Goal: Information Seeking & Learning: Learn about a topic

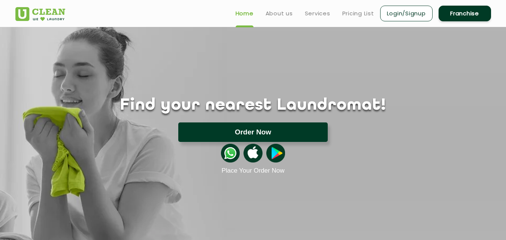
click at [223, 131] on button "Order Now" at bounding box center [252, 131] width 149 height 19
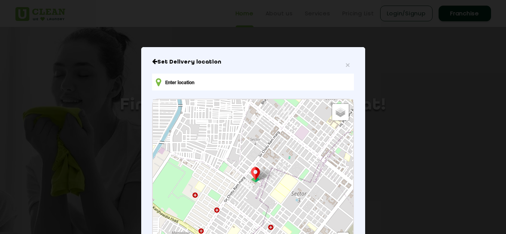
click at [265, 83] on input "text" at bounding box center [252, 82] width 201 height 17
click at [348, 65] on h6 "Set Delivery location" at bounding box center [252, 61] width 201 height 7
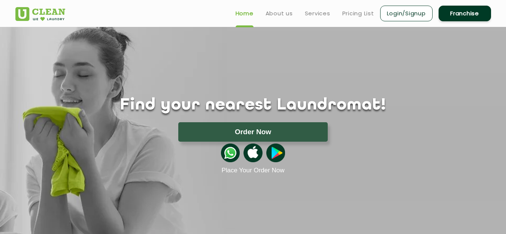
click at [347, 66] on div "Find your nearest Laundromat! Please select the location Order Now Place Your O…" at bounding box center [253, 100] width 487 height 147
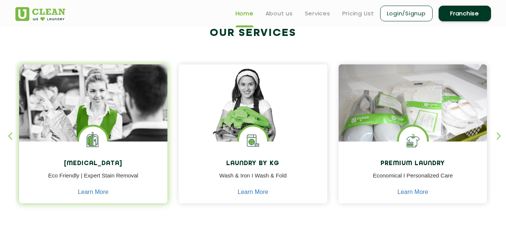
scroll to position [299, 0]
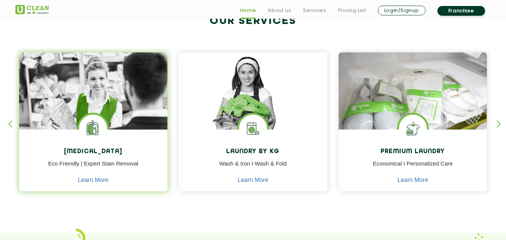
click at [136, 113] on img at bounding box center [93, 111] width 149 height 119
click at [92, 133] on img at bounding box center [93, 129] width 28 height 28
click at [100, 179] on link "Learn More" at bounding box center [93, 180] width 31 height 7
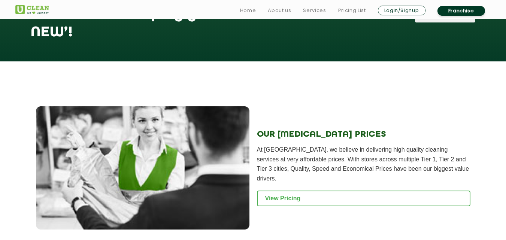
scroll to position [898, 0]
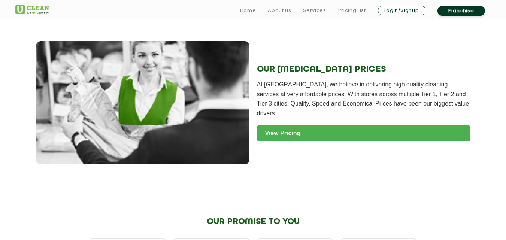
drag, startPoint x: 305, startPoint y: 107, endPoint x: 310, endPoint y: 107, distance: 4.9
click at [305, 125] on link "View Pricing" at bounding box center [363, 133] width 213 height 16
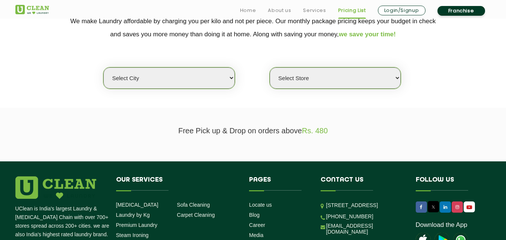
scroll to position [187, 0]
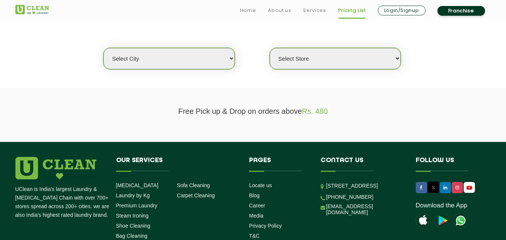
click at [176, 65] on select "Select city Aalo Agartala Agra Ahmedabad Akola Aligarh Alwar - UClean Select Am…" at bounding box center [168, 58] width 131 height 21
select select "12"
click at [103, 48] on select "Select city Aalo Agartala Agra Ahmedabad Akola Aligarh Alwar - UClean Select Am…" at bounding box center [168, 58] width 131 height 21
select select "0"
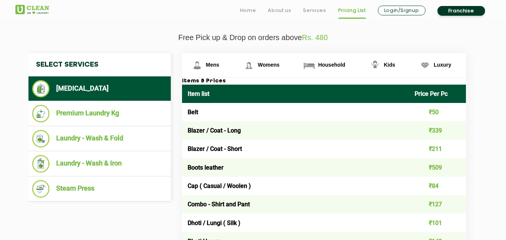
scroll to position [262, 0]
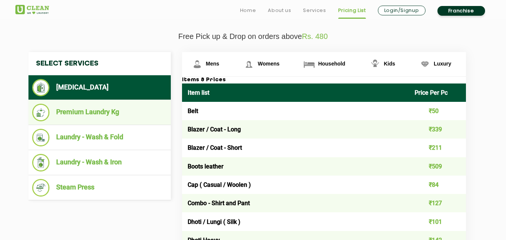
click at [125, 119] on li "Premium Laundry Kg" at bounding box center [99, 113] width 135 height 18
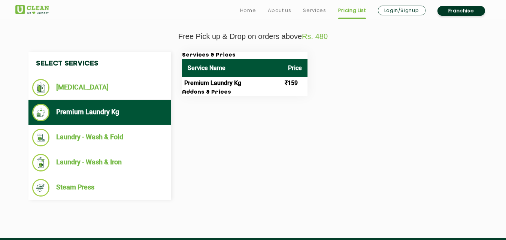
click at [207, 85] on td "Premium Laundry Kg" at bounding box center [232, 83] width 100 height 12
click at [218, 96] on div "Select Services Dry Cleaning Premium Laundry Kg Laundry - Wash & Fold Laundry -…" at bounding box center [253, 126] width 460 height 148
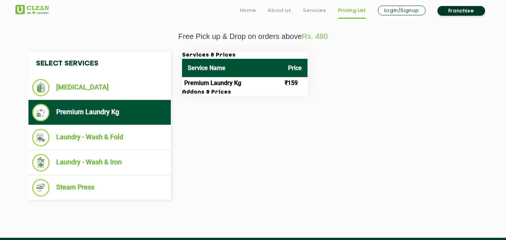
click at [216, 87] on td "Premium Laundry Kg" at bounding box center [232, 83] width 100 height 12
click at [314, 79] on div "Services & Prices Service Name Price Premium Laundry Kg ₹159 Addons & Prices" at bounding box center [329, 74] width 307 height 44
click at [282, 79] on td "₹159" at bounding box center [294, 83] width 25 height 12
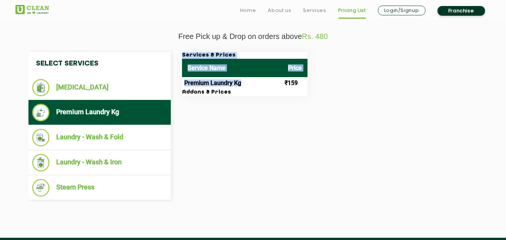
drag, startPoint x: 246, startPoint y: 86, endPoint x: 338, endPoint y: 83, distance: 92.9
click at [338, 83] on div "Services & Prices Service Name Price Premium Laundry Kg ₹159 Addons & Prices" at bounding box center [329, 74] width 307 height 44
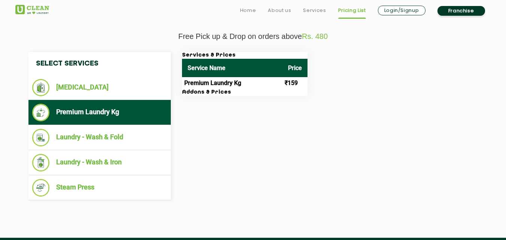
click at [290, 83] on td "₹159" at bounding box center [294, 83] width 25 height 12
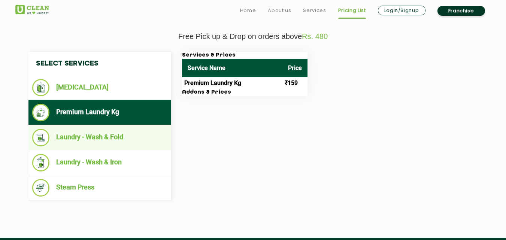
click at [113, 129] on li "Laundry - Wash & Fold" at bounding box center [99, 138] width 135 height 18
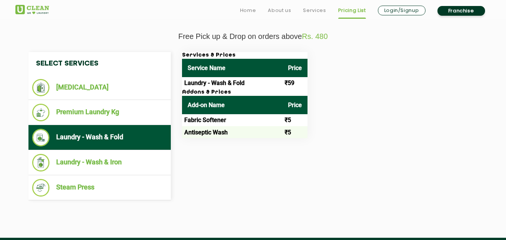
click at [287, 77] on td "₹59" at bounding box center [294, 83] width 25 height 12
click at [288, 77] on td "₹59" at bounding box center [294, 83] width 25 height 12
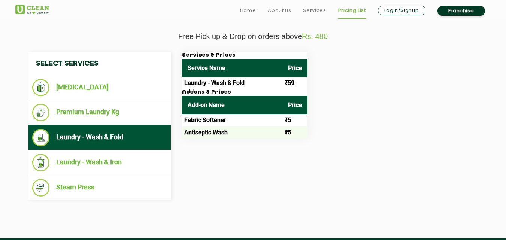
click at [216, 91] on h3 "Addons & Prices" at bounding box center [244, 92] width 125 height 7
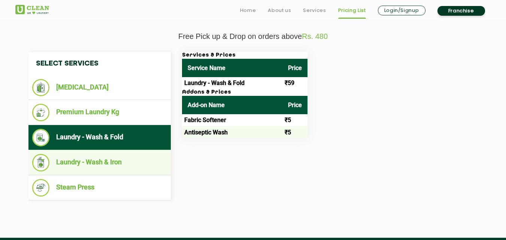
click at [120, 155] on li "Laundry - Wash & Iron" at bounding box center [99, 163] width 135 height 18
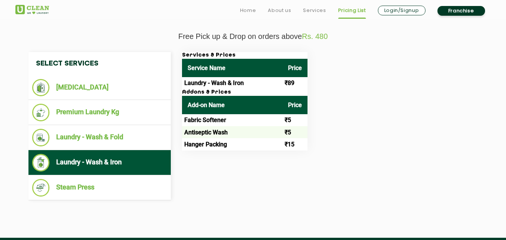
drag, startPoint x: 197, startPoint y: 124, endPoint x: 208, endPoint y: 124, distance: 10.5
click at [198, 124] on td "Fabric Softener" at bounding box center [232, 120] width 100 height 12
click at [220, 124] on td "Fabric Softener" at bounding box center [232, 120] width 100 height 12
drag, startPoint x: 220, startPoint y: 124, endPoint x: 287, endPoint y: 117, distance: 66.9
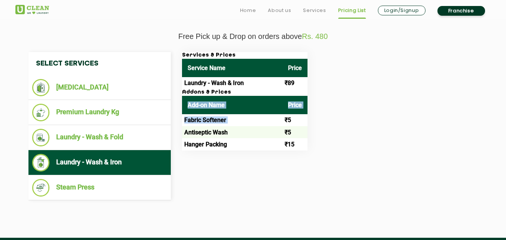
click at [271, 103] on table "Add-on Name Price Fabric Softener ₹5 Antiseptic Wash ₹5 Hanger Packing ₹15" at bounding box center [244, 123] width 125 height 55
drag, startPoint x: 301, startPoint y: 123, endPoint x: 302, endPoint y: 129, distance: 6.5
click at [302, 123] on td "₹5" at bounding box center [294, 120] width 25 height 12
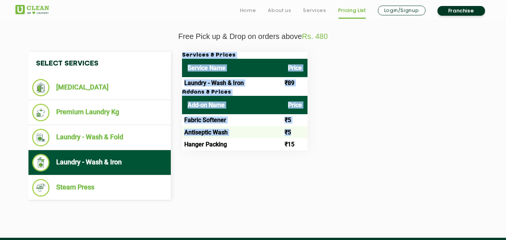
click at [311, 140] on div "Services & Prices Service Name Price Laundry - Wash & Iron ₹89 Addons & Prices …" at bounding box center [329, 101] width 307 height 98
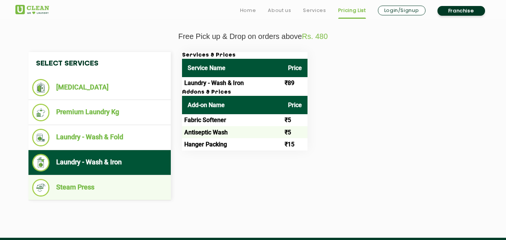
click at [119, 184] on li "Steam Press" at bounding box center [99, 188] width 135 height 18
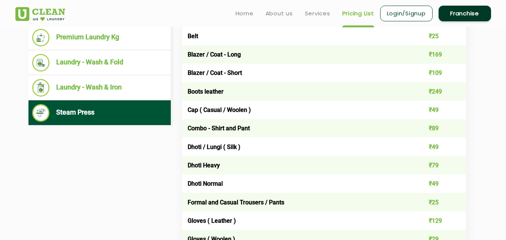
scroll to position [225, 0]
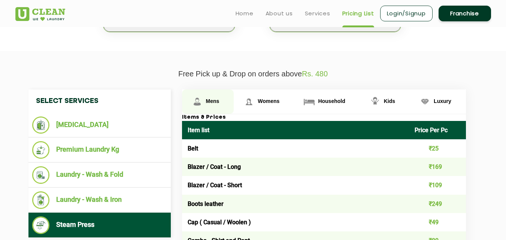
click at [215, 91] on link "Mens" at bounding box center [208, 101] width 52 height 24
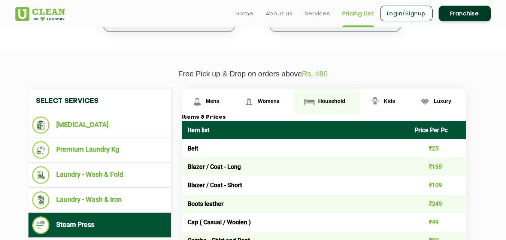
click at [331, 100] on span "Household" at bounding box center [331, 101] width 27 height 6
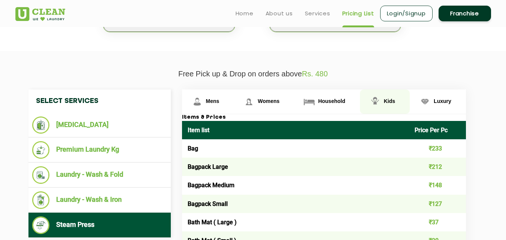
click at [383, 97] on link "Kids" at bounding box center [385, 101] width 50 height 24
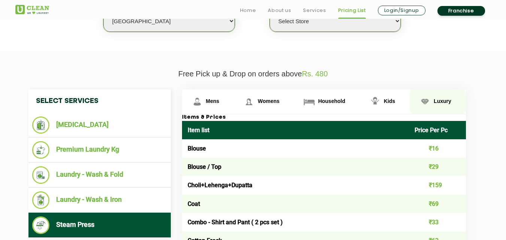
click at [433, 104] on link "Luxury" at bounding box center [438, 101] width 56 height 24
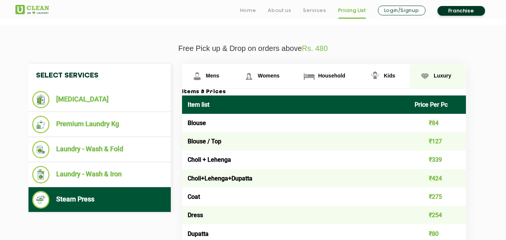
scroll to position [262, 0]
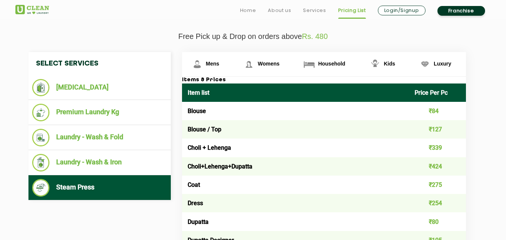
click at [443, 162] on td "₹424" at bounding box center [437, 166] width 57 height 18
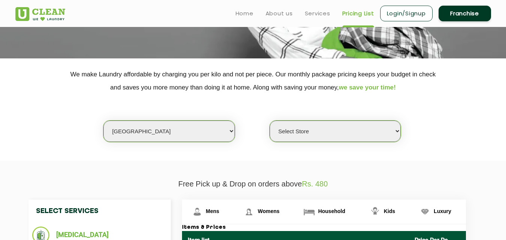
scroll to position [89, 0]
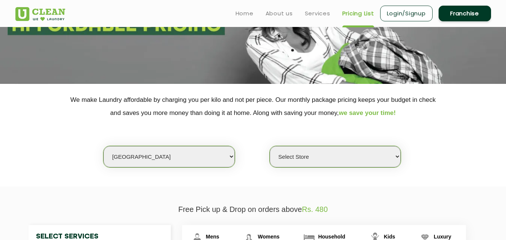
click at [464, 21] on link "Franchise" at bounding box center [464, 14] width 52 height 16
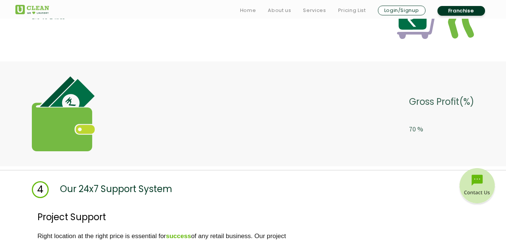
scroll to position [2021, 0]
